Goal: Task Accomplishment & Management: Manage account settings

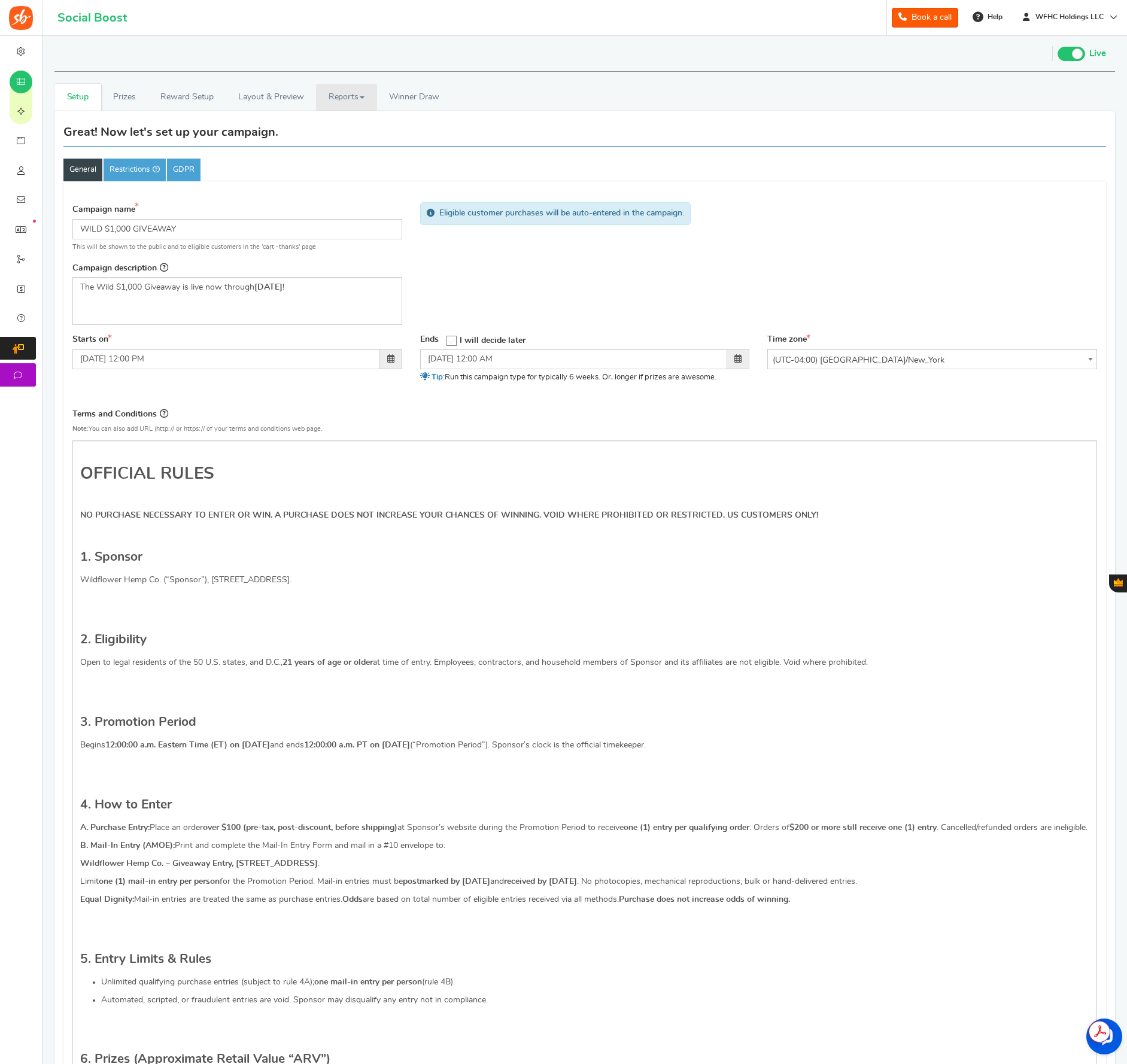
click at [328, 98] on link "Reports" at bounding box center [347, 97] width 61 height 27
click at [358, 101] on link "Reports" at bounding box center [347, 97] width 61 height 27
click at [351, 137] on link "Entries" at bounding box center [364, 141] width 96 height 17
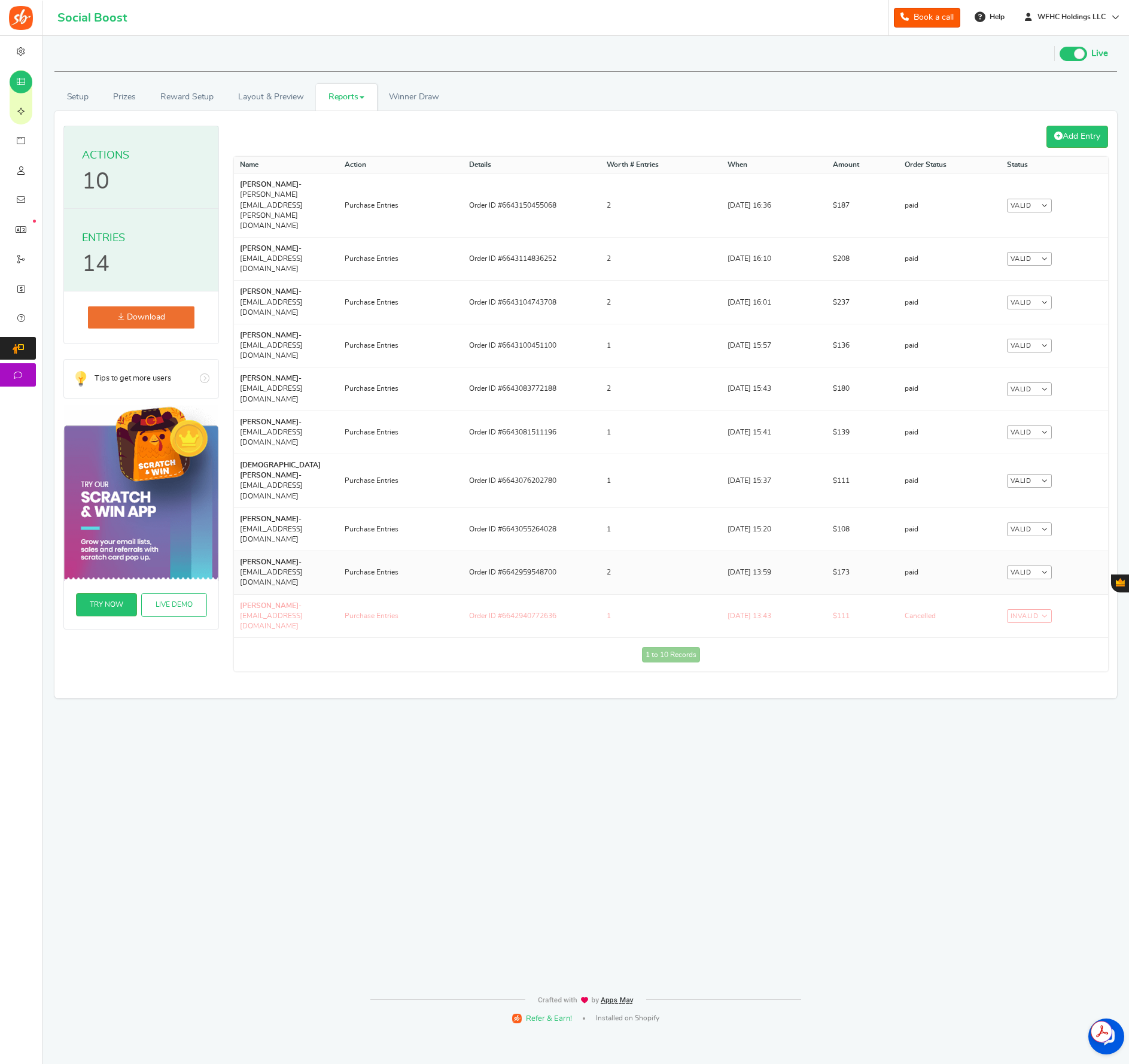
click at [625, 552] on td "2" at bounding box center [661, 573] width 121 height 43
click at [174, 100] on link "Reward Setup" at bounding box center [186, 97] width 78 height 27
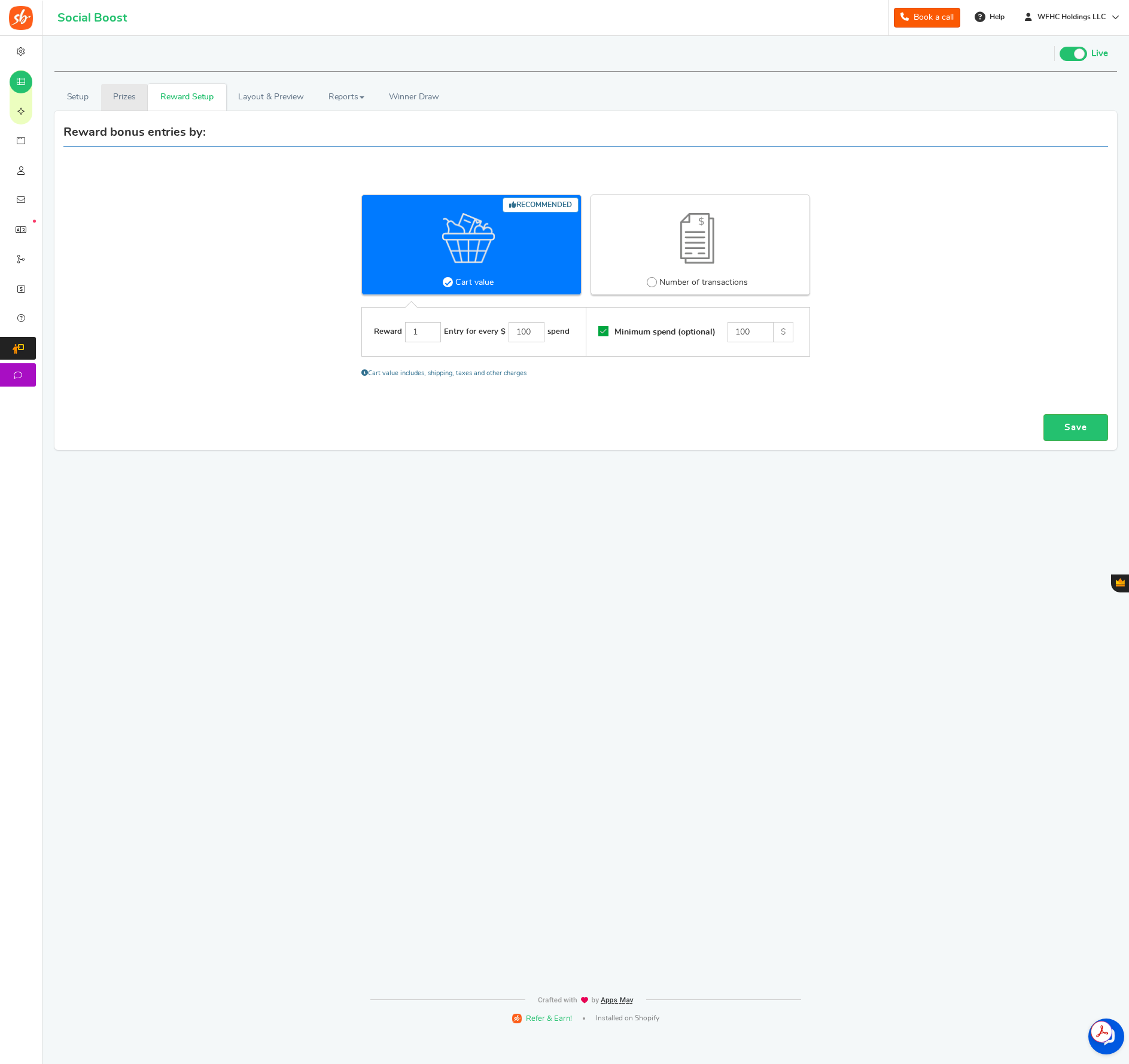
click at [121, 96] on link "Prizes" at bounding box center [124, 97] width 47 height 27
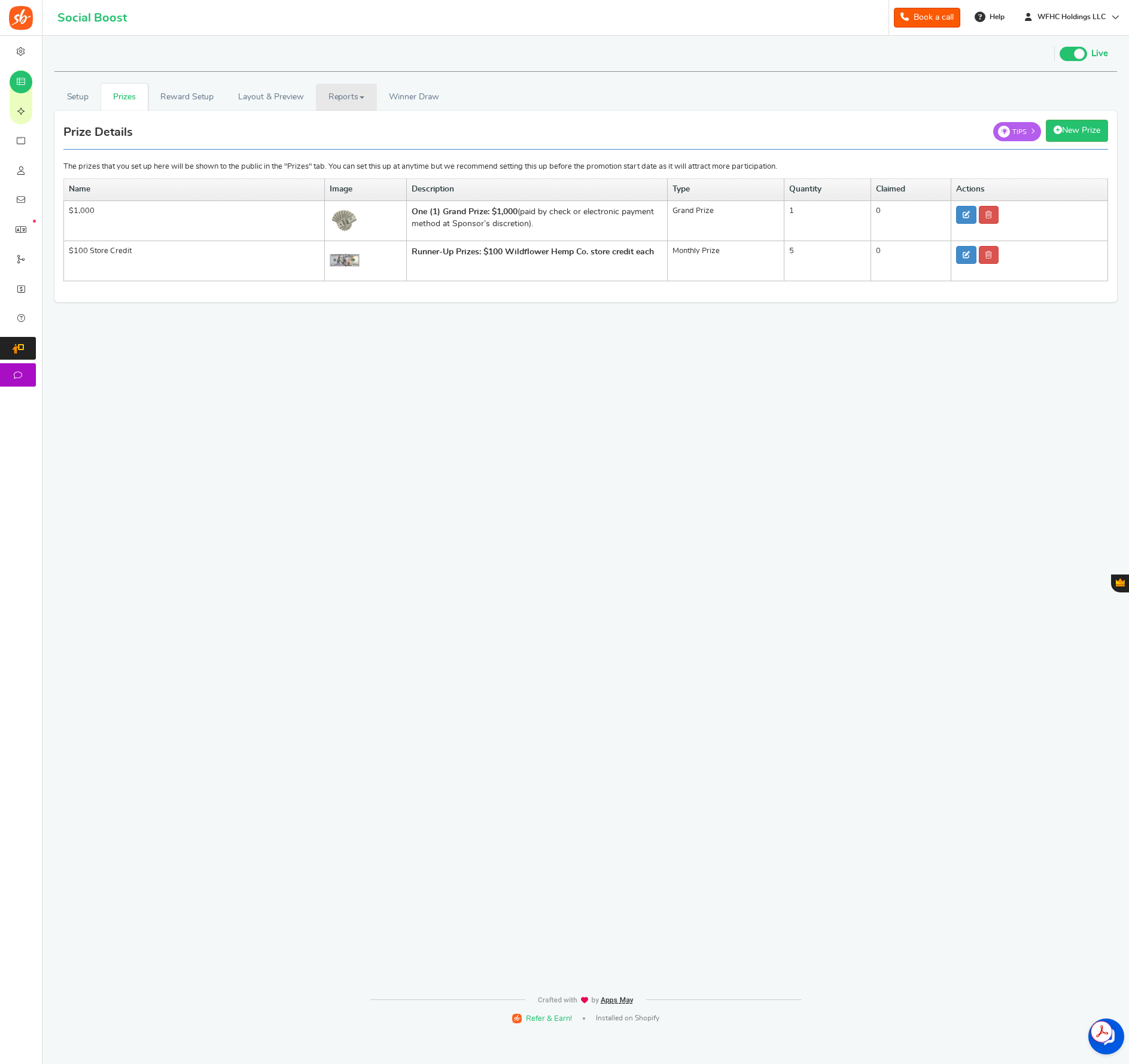
click at [337, 94] on link "Reports" at bounding box center [347, 97] width 61 height 27
click at [348, 145] on link "Entries" at bounding box center [364, 141] width 96 height 17
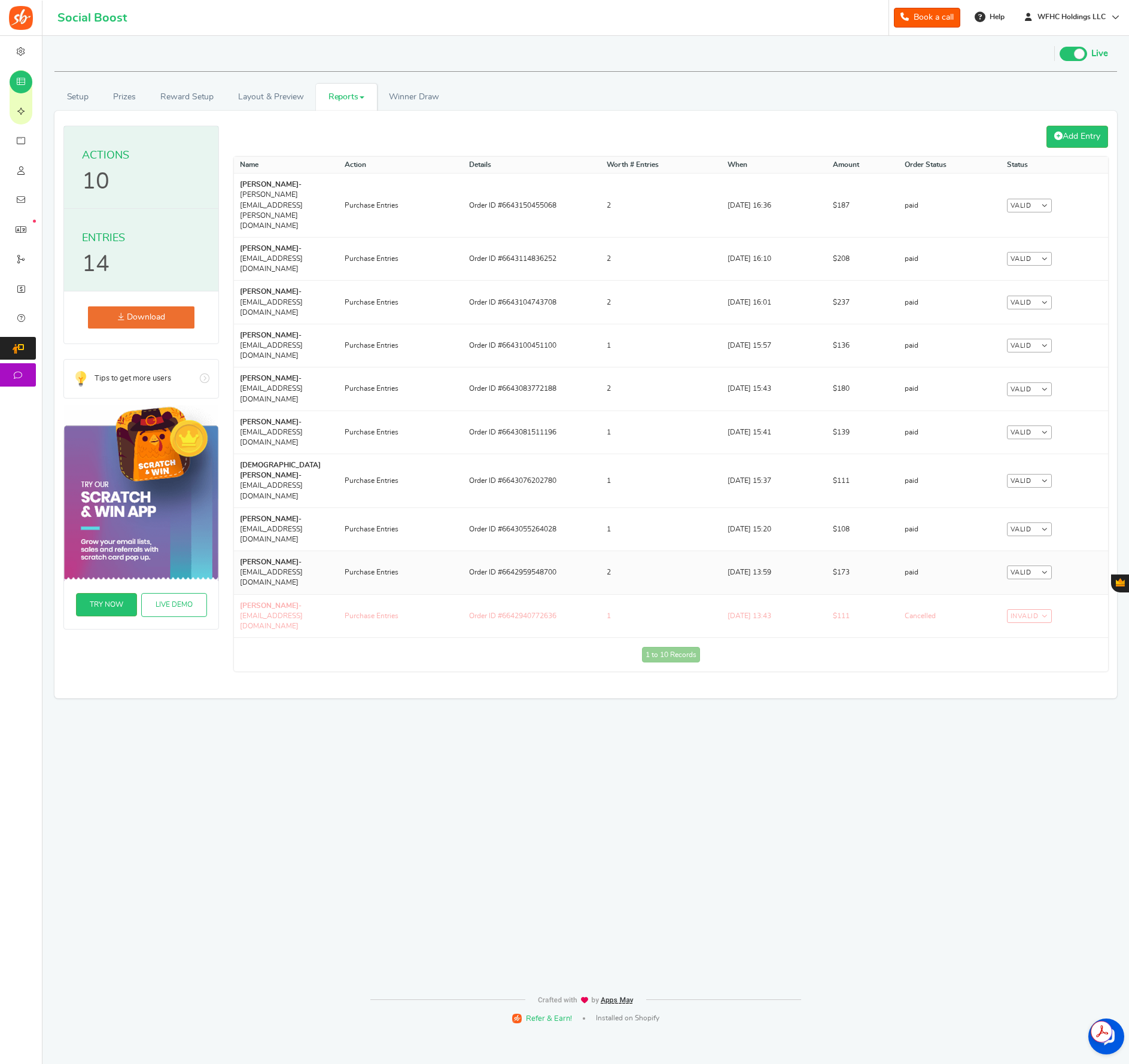
click at [1046, 565] on link "Valid" at bounding box center [1029, 572] width 45 height 14
click at [673, 637] on td "1 to 10 Records Loading..." at bounding box center [671, 654] width 874 height 34
click at [285, 507] on td "Alisha Aggarwal - alishaaggarwal2017@gmail.com" at bounding box center [286, 528] width 105 height 43
click at [0, 0] on span "Campaigns" at bounding box center [0, 0] width 0 height 0
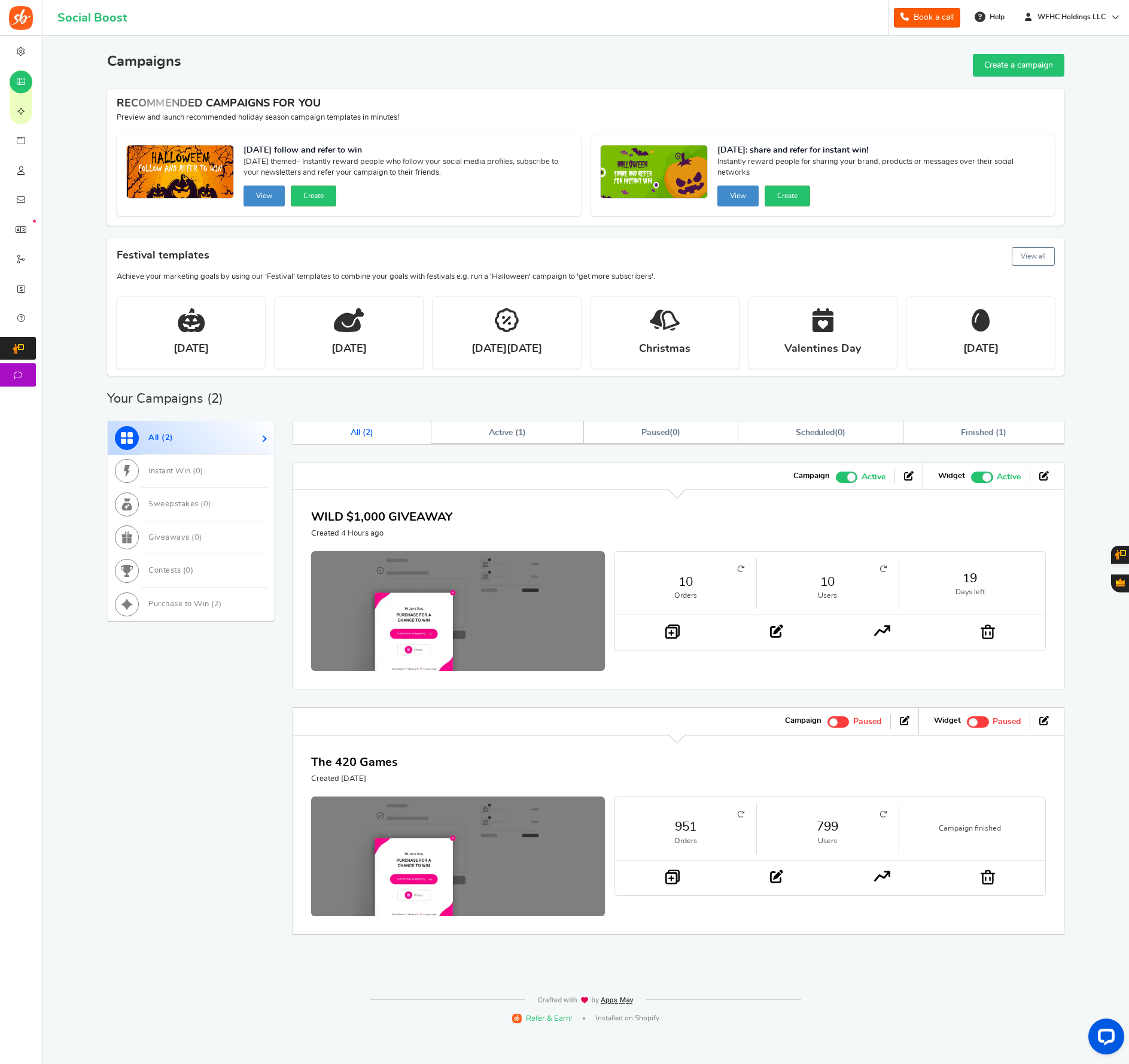
click at [738, 568] on icon at bounding box center [741, 569] width 7 height 7
click at [690, 581] on link "11" at bounding box center [685, 582] width 117 height 17
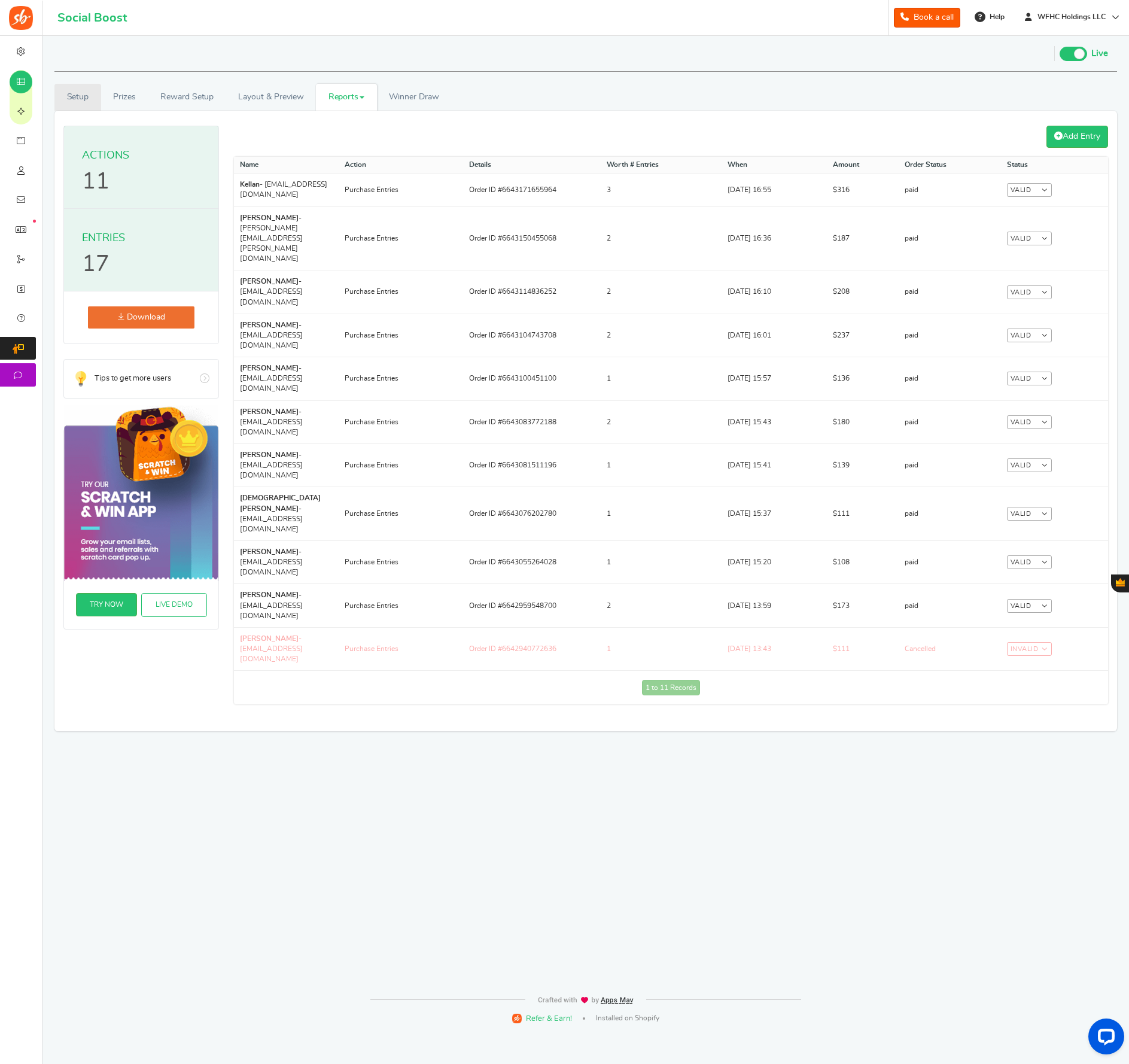
click at [94, 92] on link "Setup" at bounding box center [78, 97] width 46 height 27
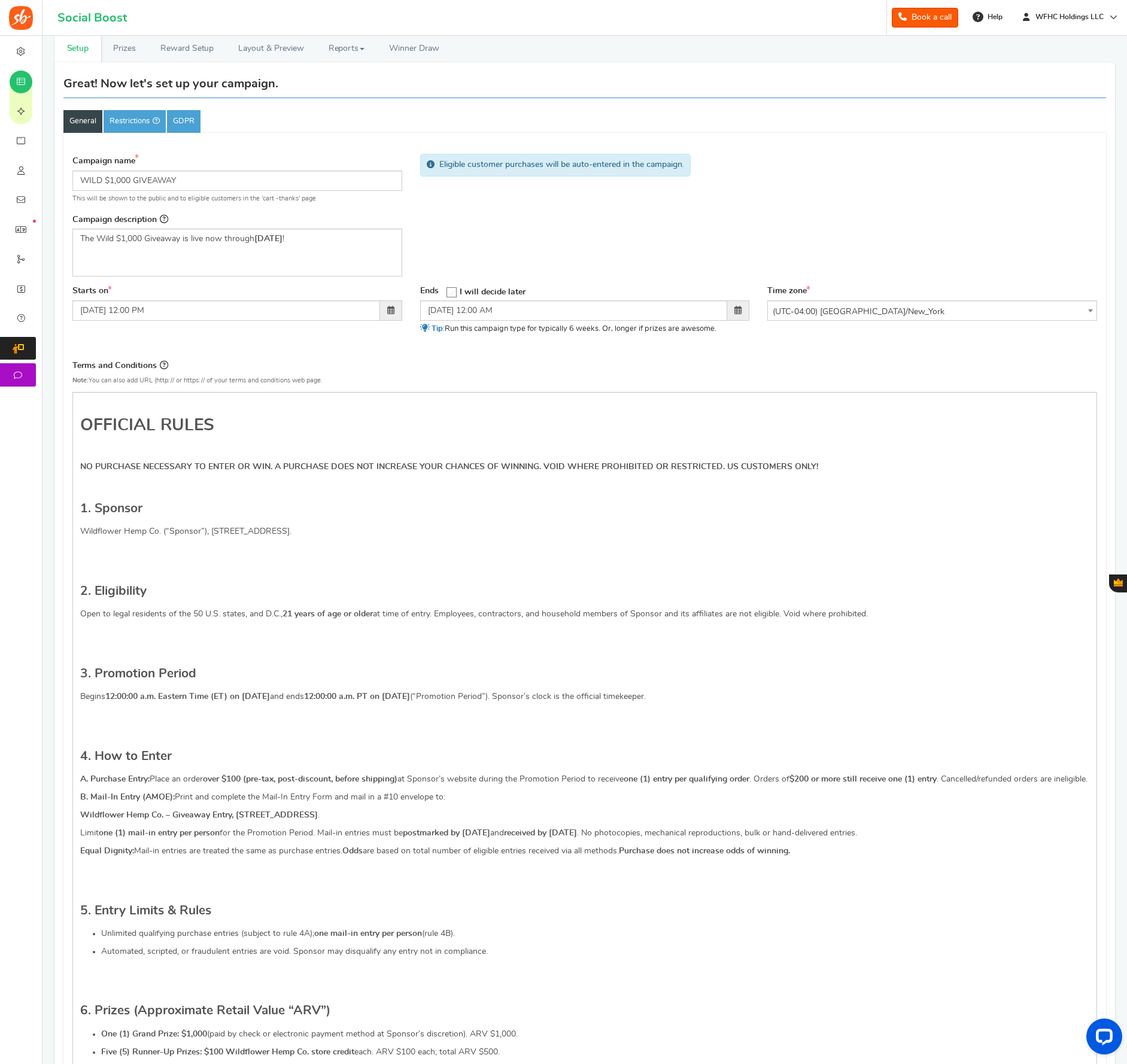
scroll to position [52, 0]
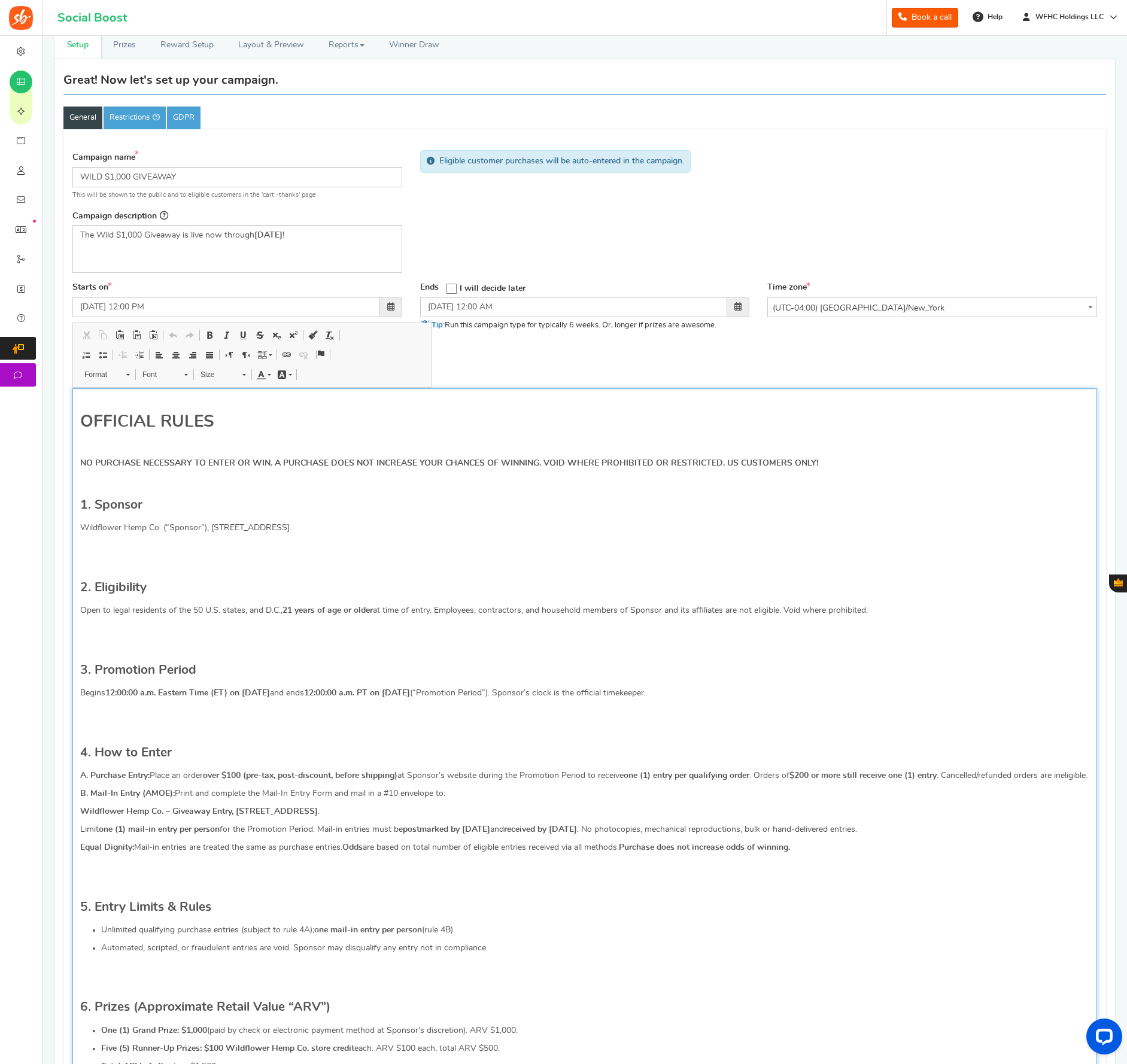
click at [862, 775] on strong "$200 or more still receive one (1) entry" at bounding box center [863, 776] width 148 height 9
drag, startPoint x: 860, startPoint y: 778, endPoint x: 876, endPoint y: 777, distance: 16.0
click at [877, 777] on strong "$200 or more still receive one (1) entry" at bounding box center [863, 776] width 148 height 9
click at [830, 780] on strong "$200 or more still receive one (1) entry" at bounding box center [863, 776] width 148 height 9
drag, startPoint x: 829, startPoint y: 779, endPoint x: 874, endPoint y: 778, distance: 45.0
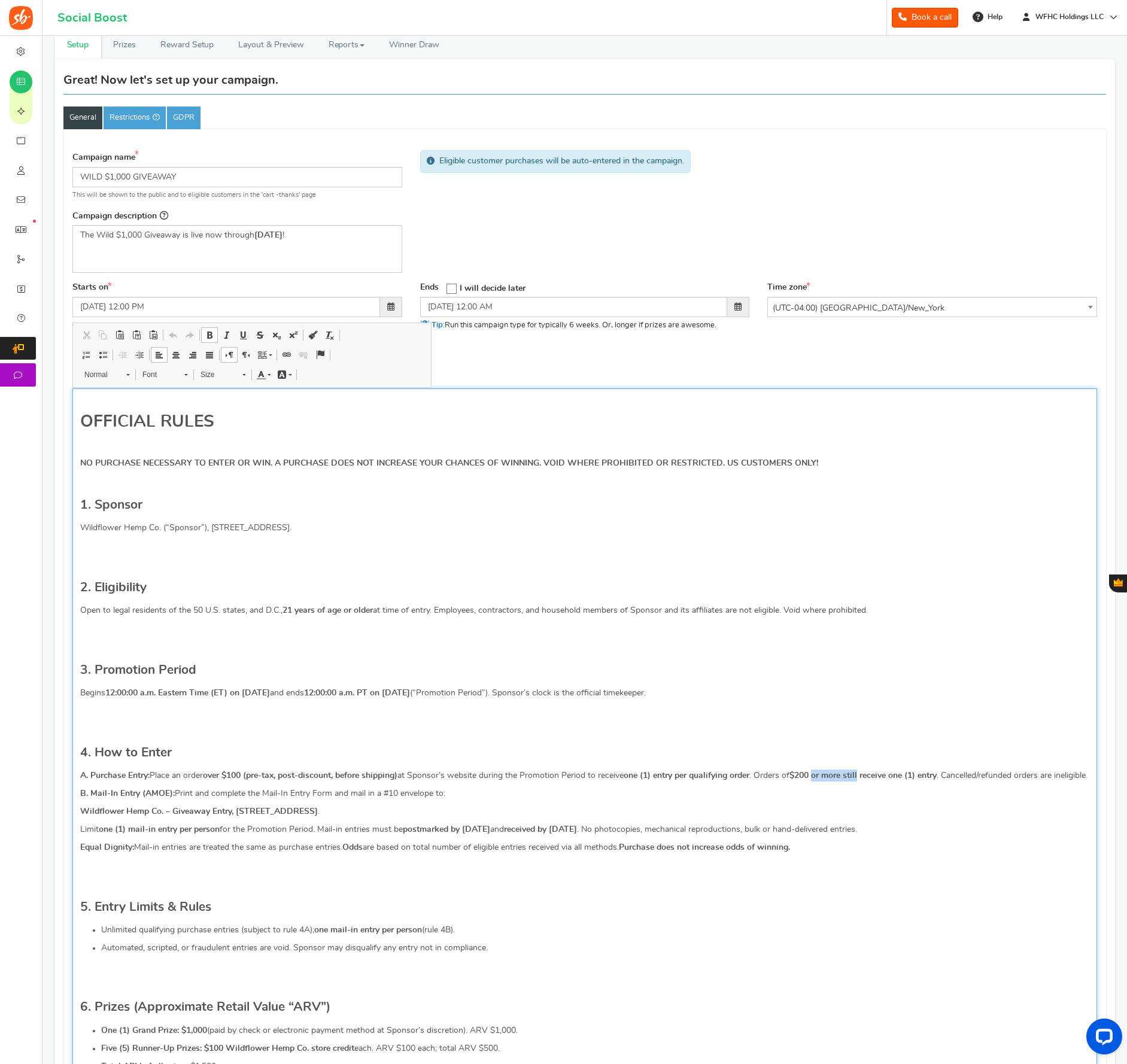
click at [874, 778] on strong "$200 or more still receive one (1) entry" at bounding box center [863, 776] width 148 height 9
click at [883, 776] on strong "$200 will receive one (1) entry" at bounding box center [847, 776] width 116 height 9
click at [895, 778] on strong "$200 will receive two (1) entry" at bounding box center [847, 776] width 117 height 9
click at [924, 779] on p "A. Purchase Entry: Place an order over $100 (pre-tax, post-discount, before shi…" at bounding box center [584, 775] width 1009 height 12
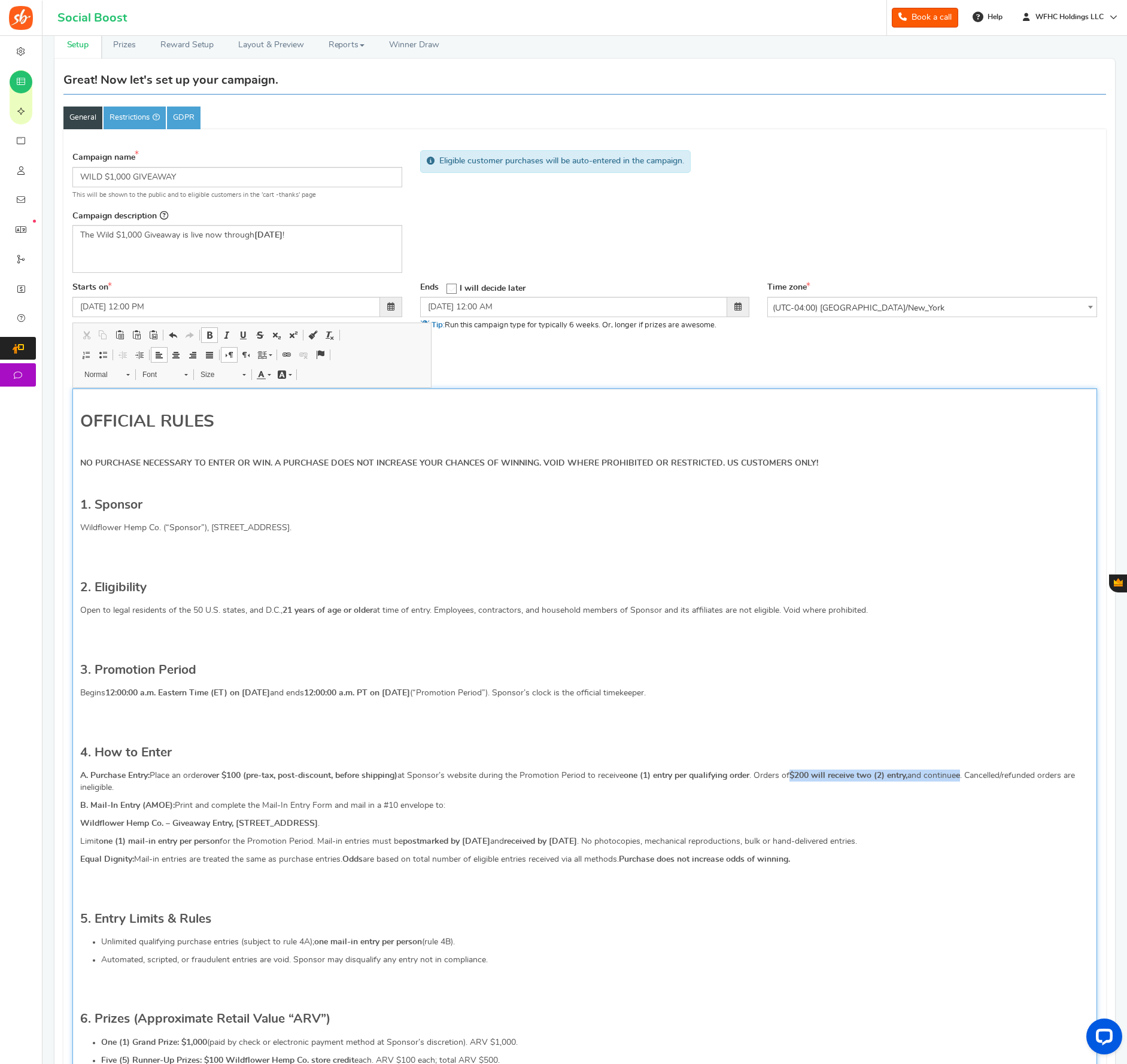
drag, startPoint x: 983, startPoint y: 778, endPoint x: 808, endPoint y: 777, distance: 175.0
click at [808, 777] on p "A. Purchase Entry: Place an order over $100 (pre-tax, post-discount, before shi…" at bounding box center [584, 781] width 1009 height 24
click at [885, 789] on p "A. Purchase Entry: Place an order over $100 (pre-tax, post-discount, before shi…" at bounding box center [584, 781] width 1009 height 24
click at [983, 779] on p "A. Purchase Entry: Place an order over $100 (pre-tax, post-discount, before shi…" at bounding box center [584, 781] width 1009 height 24
drag, startPoint x: 1006, startPoint y: 776, endPoint x: 771, endPoint y: 778, distance: 235.0
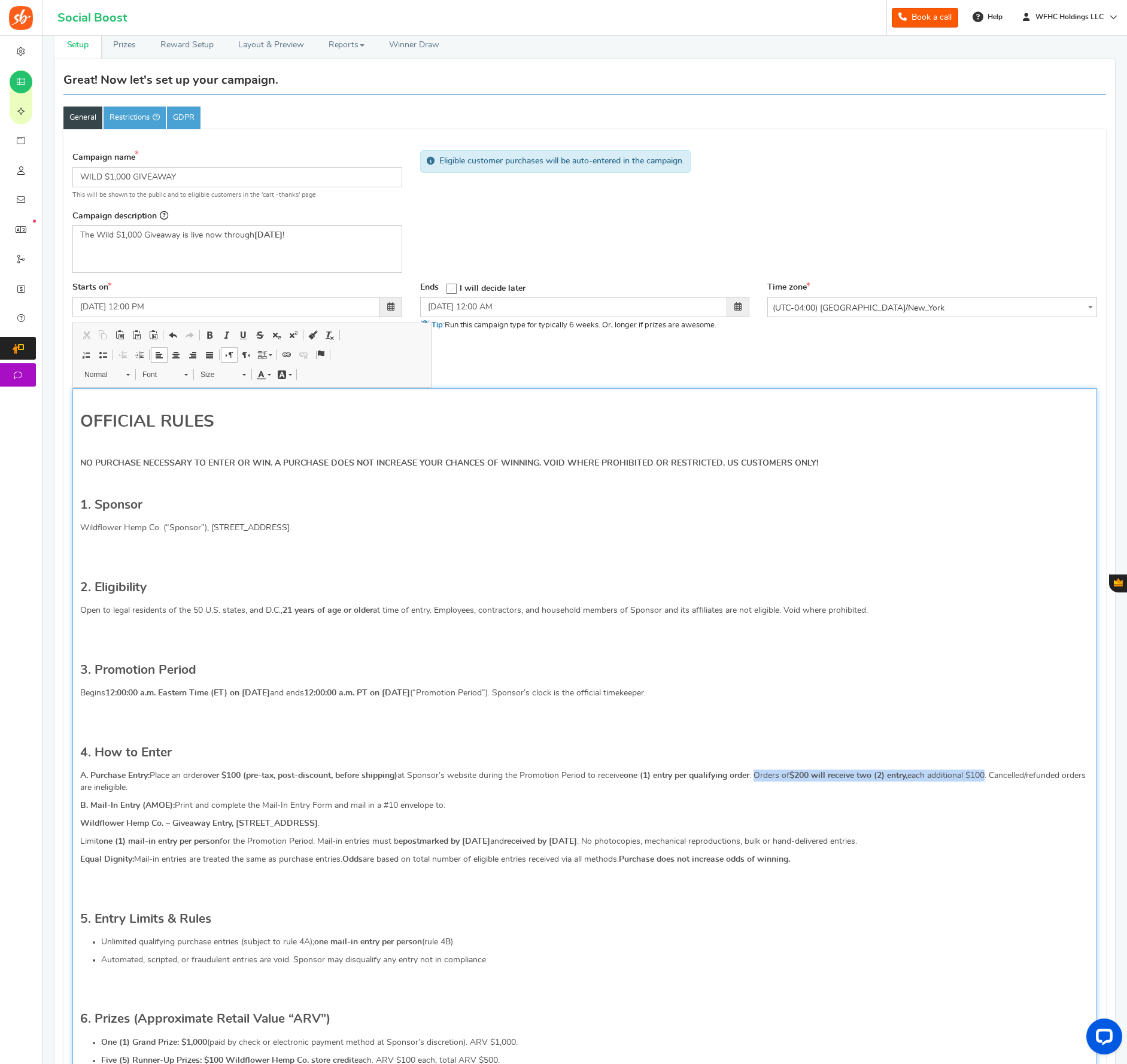
click at [771, 778] on p "A. Purchase Entry: Place an order over $100 (pre-tax, post-discount, before shi…" at bounding box center [584, 781] width 1009 height 24
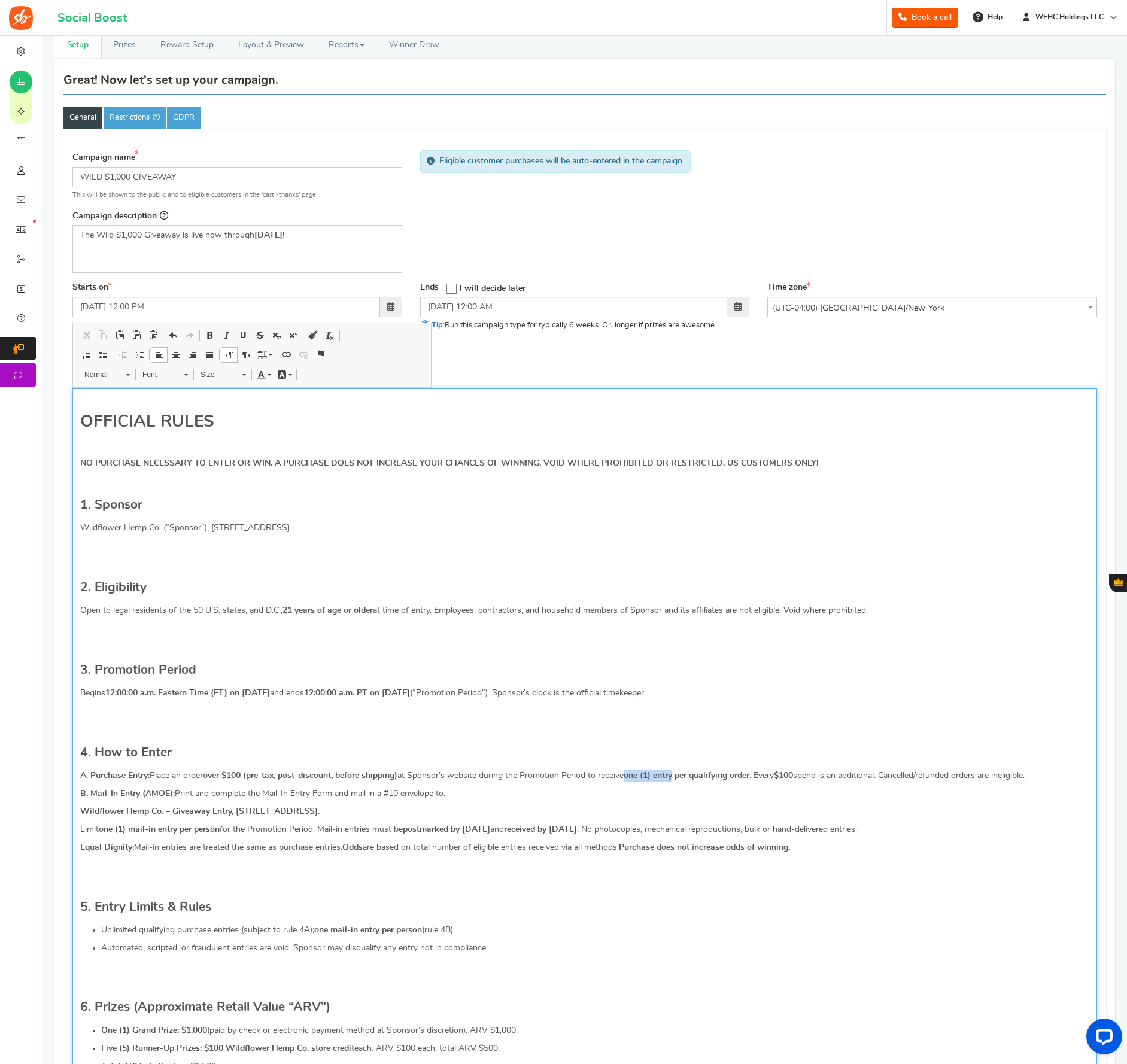
drag, startPoint x: 636, startPoint y: 776, endPoint x: 684, endPoint y: 776, distance: 48.0
click at [684, 776] on strong "one (1) entry per qualifying order" at bounding box center [686, 776] width 126 height 9
copy strong "one (1) entry"
click at [895, 777] on p "A. Purchase Entry: Place an order over $100 (pre-tax, post-discount, before shi…" at bounding box center [584, 775] width 1009 height 12
drag, startPoint x: 756, startPoint y: 778, endPoint x: 729, endPoint y: 779, distance: 27.0
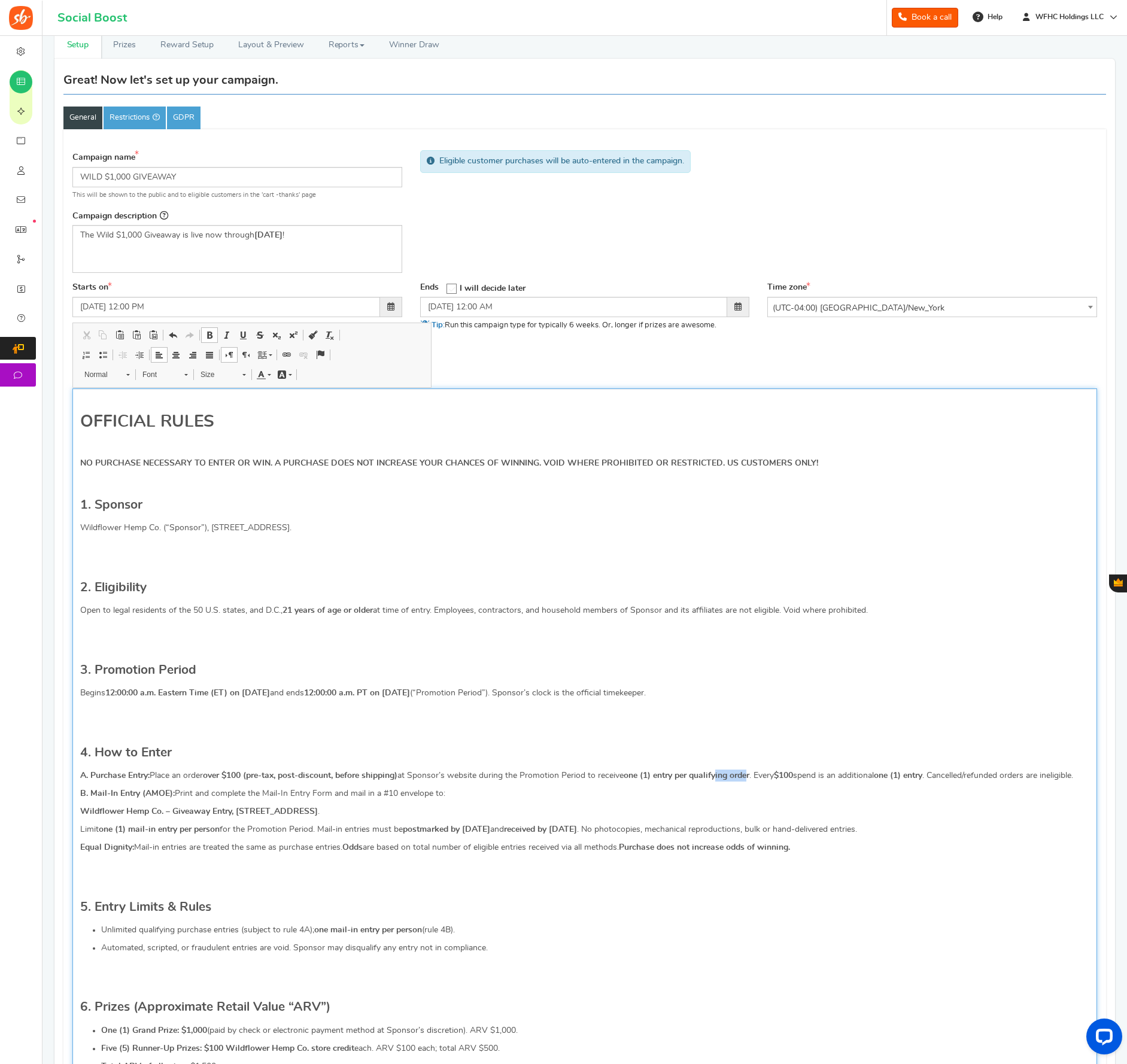
click at [729, 779] on strong "one (1) entry per qualifying order" at bounding box center [686, 776] width 126 height 9
click at [767, 778] on p "A. Purchase Entry: Place an order over $100 (pre-tax, post-discount, before shi…" at bounding box center [584, 775] width 1009 height 12
drag, startPoint x: 637, startPoint y: 776, endPoint x: 700, endPoint y: 778, distance: 63.0
click at [700, 778] on strong "one (1) entry per qualifying order" at bounding box center [686, 776] width 126 height 9
click at [695, 778] on strong "one (1) entry per qualifying order" at bounding box center [686, 776] width 126 height 9
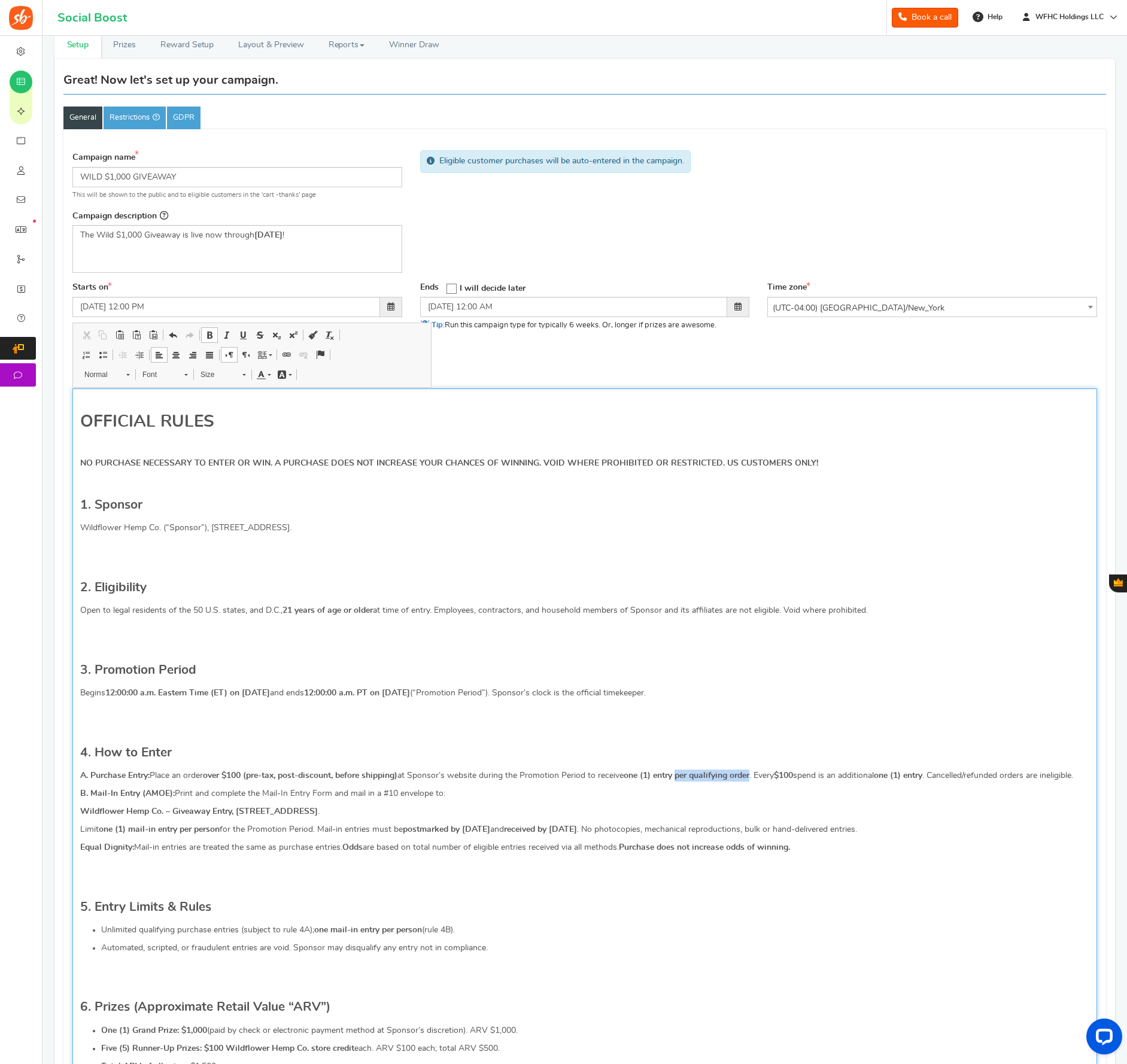
drag, startPoint x: 694, startPoint y: 778, endPoint x: 763, endPoint y: 778, distance: 69.0
click at [749, 778] on strong "one (1) entry per qualifying order" at bounding box center [686, 776] width 126 height 9
click at [743, 780] on strong "one (1) entry per qualifying order" at bounding box center [686, 776] width 126 height 9
drag, startPoint x: 764, startPoint y: 776, endPoint x: 687, endPoint y: 779, distance: 77.1
click at [687, 779] on p "A. Purchase Entry: Place an order over $100 (pre-tax, post-discount, before shi…" at bounding box center [584, 775] width 1009 height 12
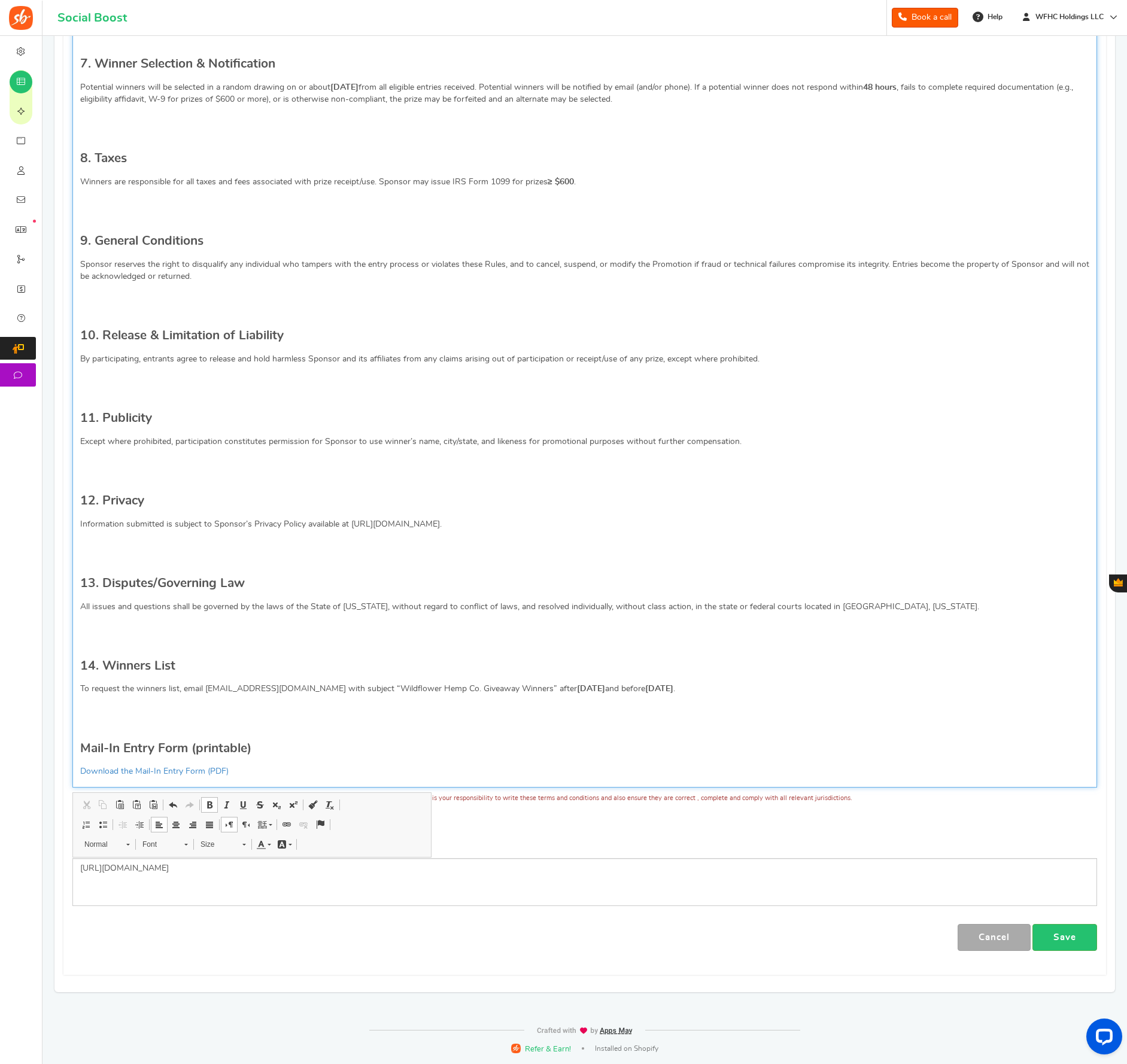
scroll to position [1136, 0]
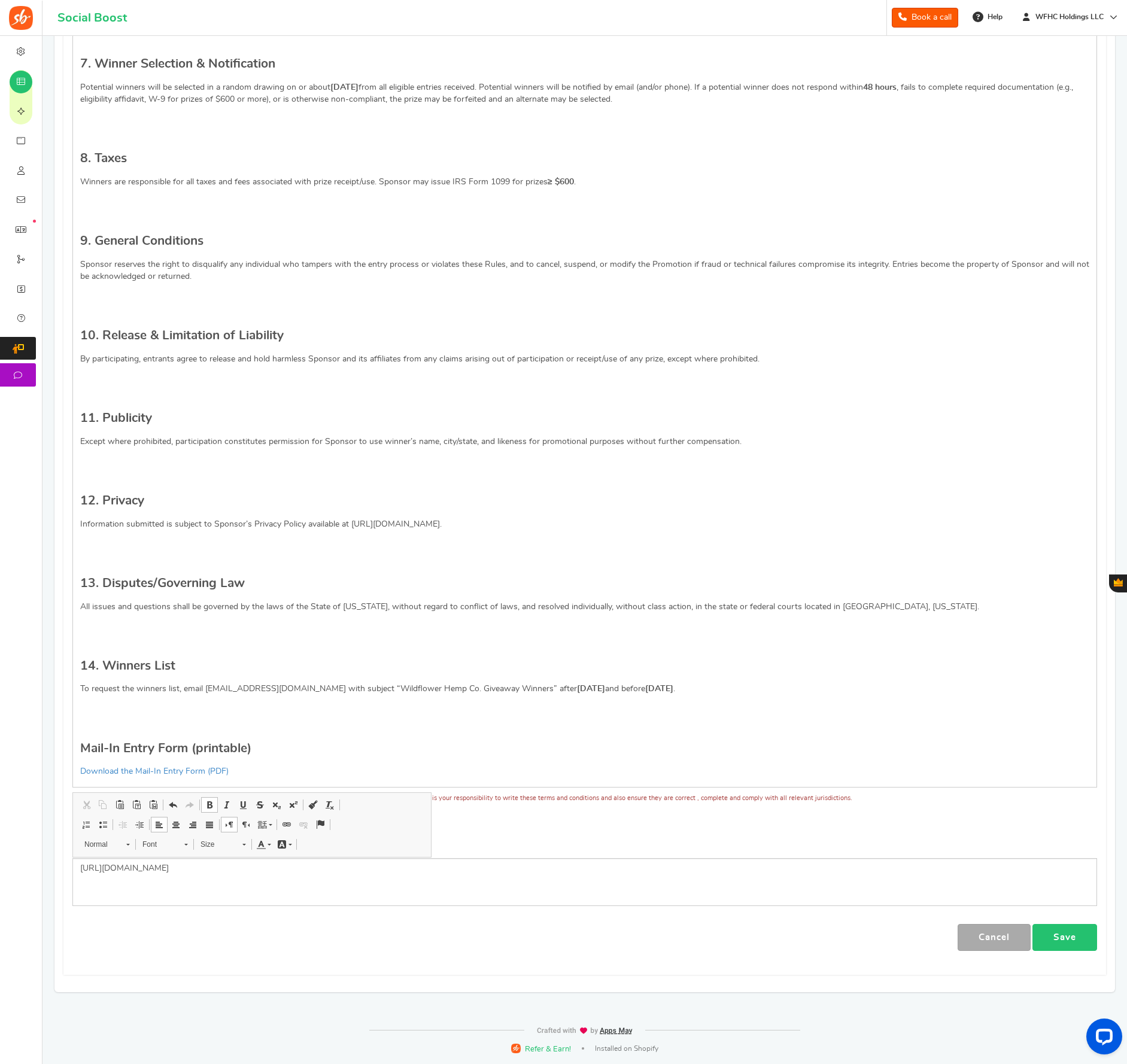
click at [1072, 948] on link "Save" at bounding box center [1065, 938] width 65 height 27
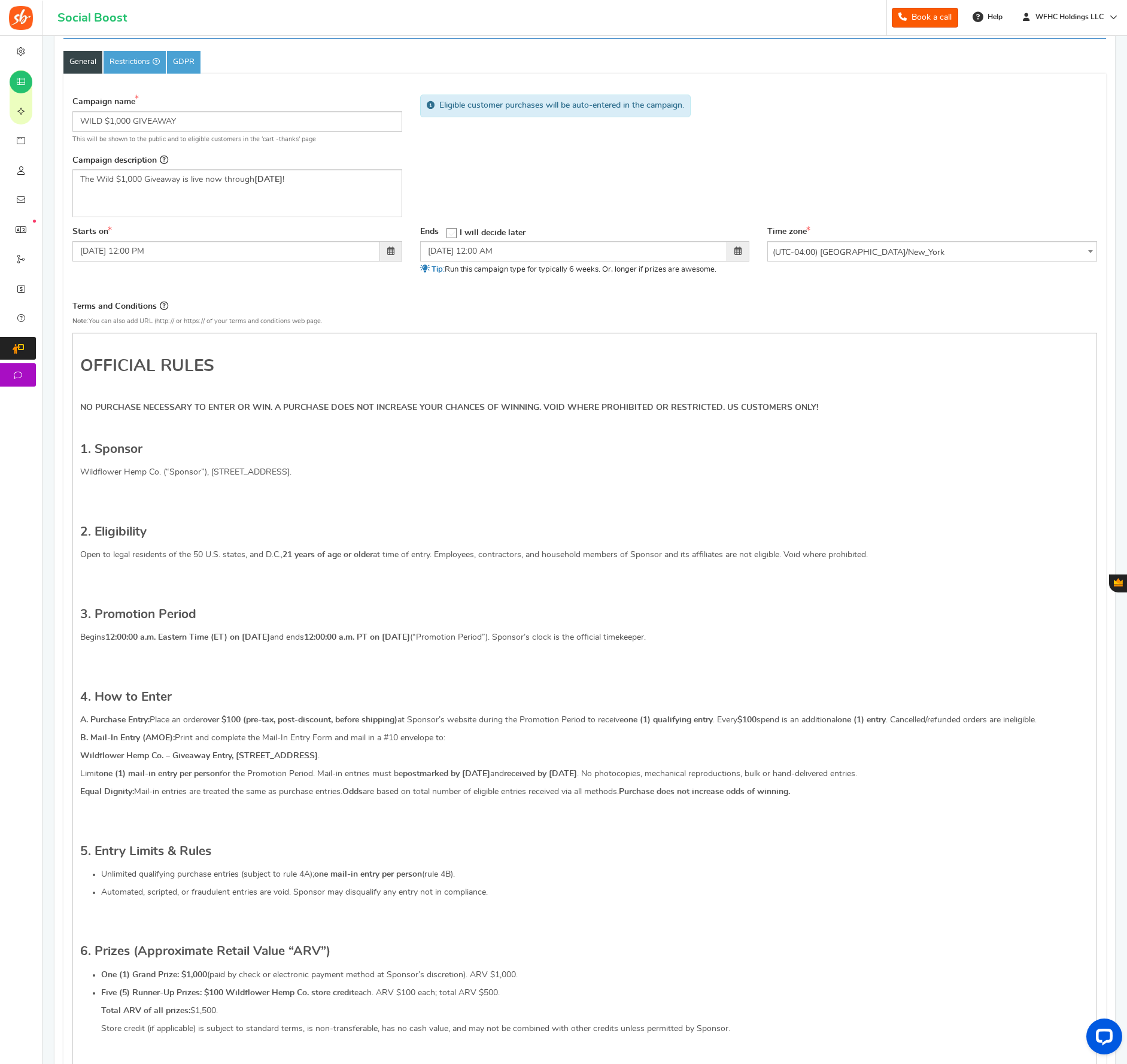
scroll to position [0, 0]
